Goal: Task Accomplishment & Management: Use online tool/utility

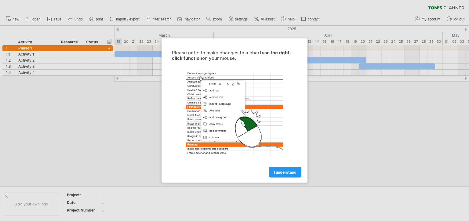
click at [293, 179] on div "Please note: to make changes to a chart use the right-click function on your mo…" at bounding box center [234, 110] width 146 height 144
click at [279, 169] on link "I understand" at bounding box center [285, 172] width 32 height 11
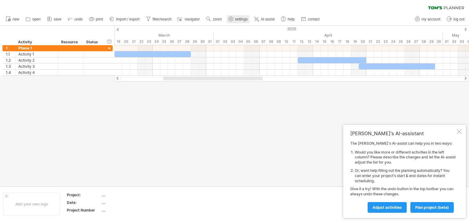
click at [232, 19] on use at bounding box center [231, 19] width 6 height 6
select select "*"
select select "**"
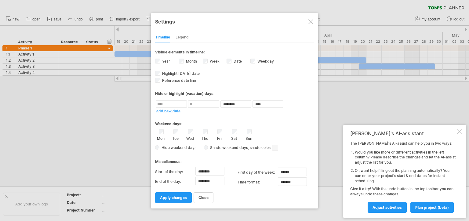
click at [227, 15] on link "settings" at bounding box center [238, 19] width 23 height 8
click at [312, 21] on div at bounding box center [310, 21] width 5 height 5
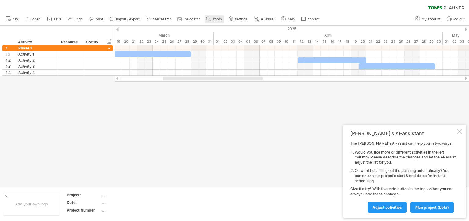
click at [220, 20] on span "zoom" at bounding box center [217, 19] width 9 height 4
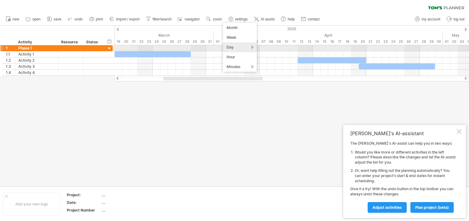
click at [239, 46] on div "Day" at bounding box center [240, 47] width 34 height 10
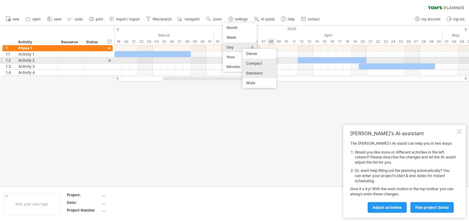
click at [264, 60] on div "Compact" at bounding box center [259, 64] width 34 height 10
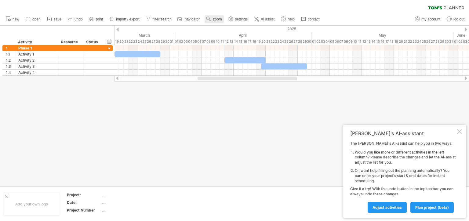
click at [211, 16] on use at bounding box center [208, 19] width 6 height 6
click at [235, 41] on div "Day" at bounding box center [231, 44] width 34 height 10
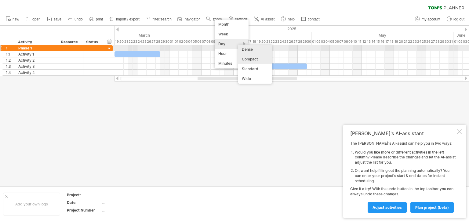
click at [256, 45] on div "Dense" at bounding box center [255, 50] width 34 height 10
